Goal: Task Accomplishment & Management: Use online tool/utility

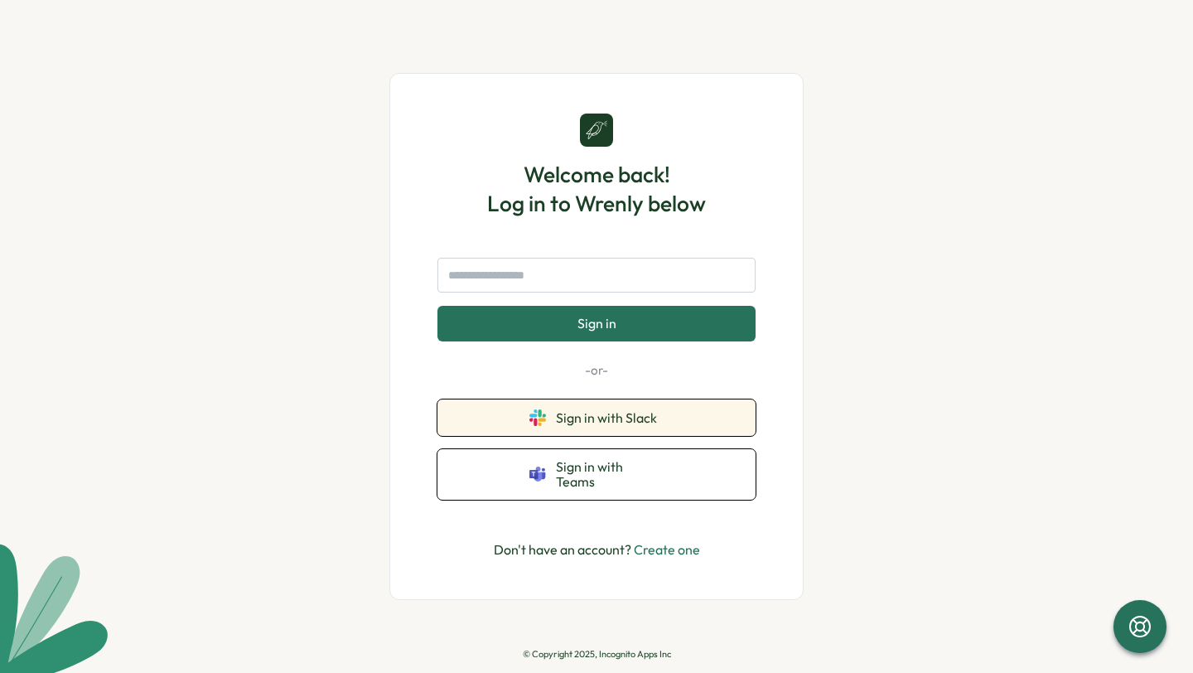
click at [698, 433] on button "Sign in with Slack" at bounding box center [597, 417] width 318 height 36
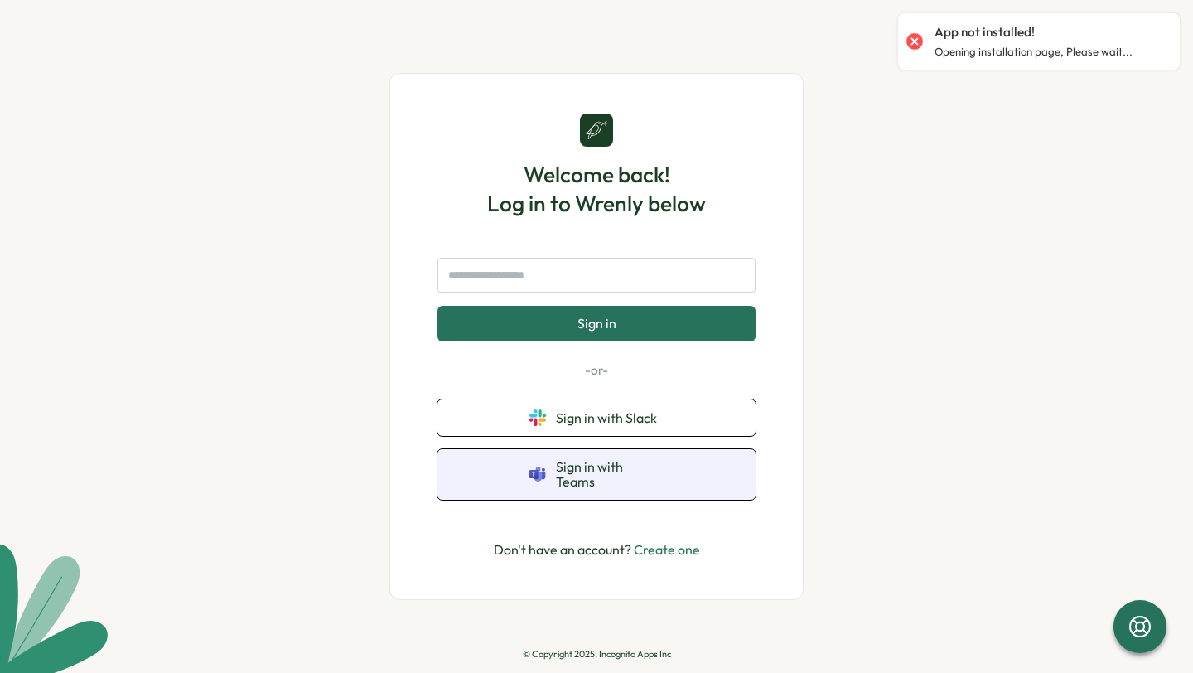
click at [669, 475] on button "Sign in with Teams" at bounding box center [597, 474] width 318 height 51
click at [668, 475] on button "Sign in with Teams" at bounding box center [597, 474] width 318 height 51
